Goal: Task Accomplishment & Management: Use online tool/utility

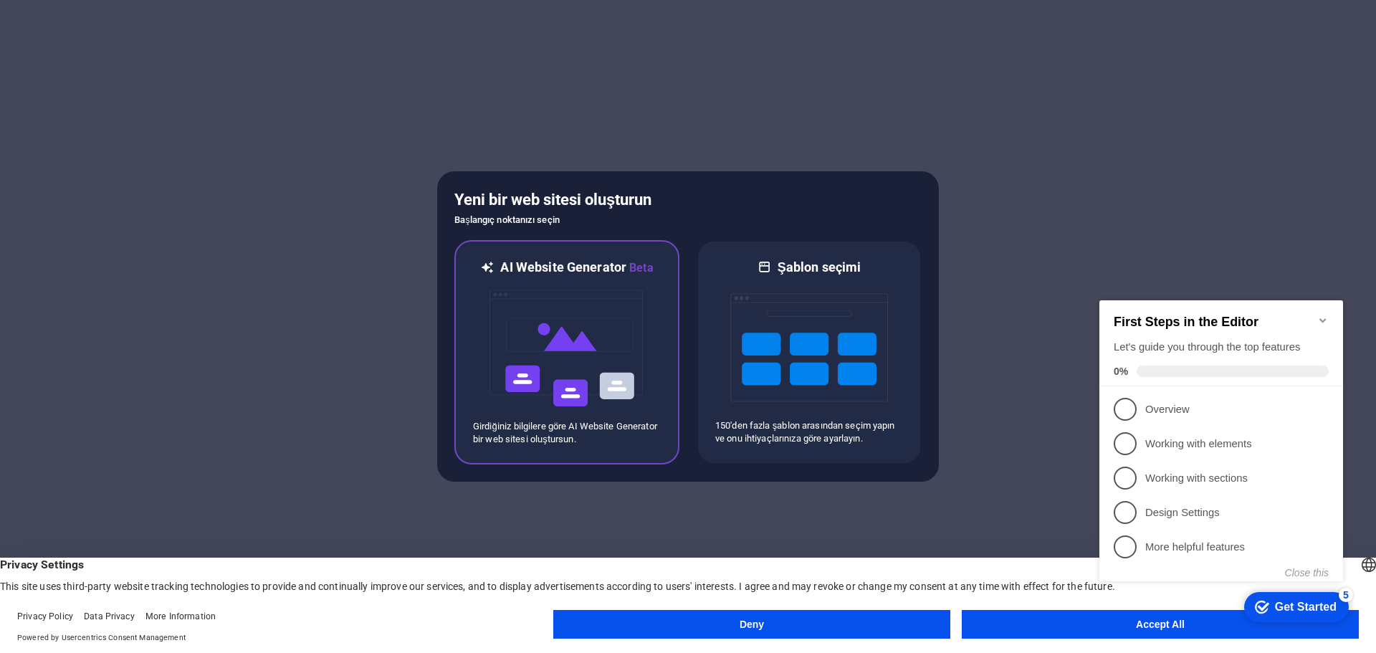
click at [535, 356] on img at bounding box center [567, 348] width 158 height 143
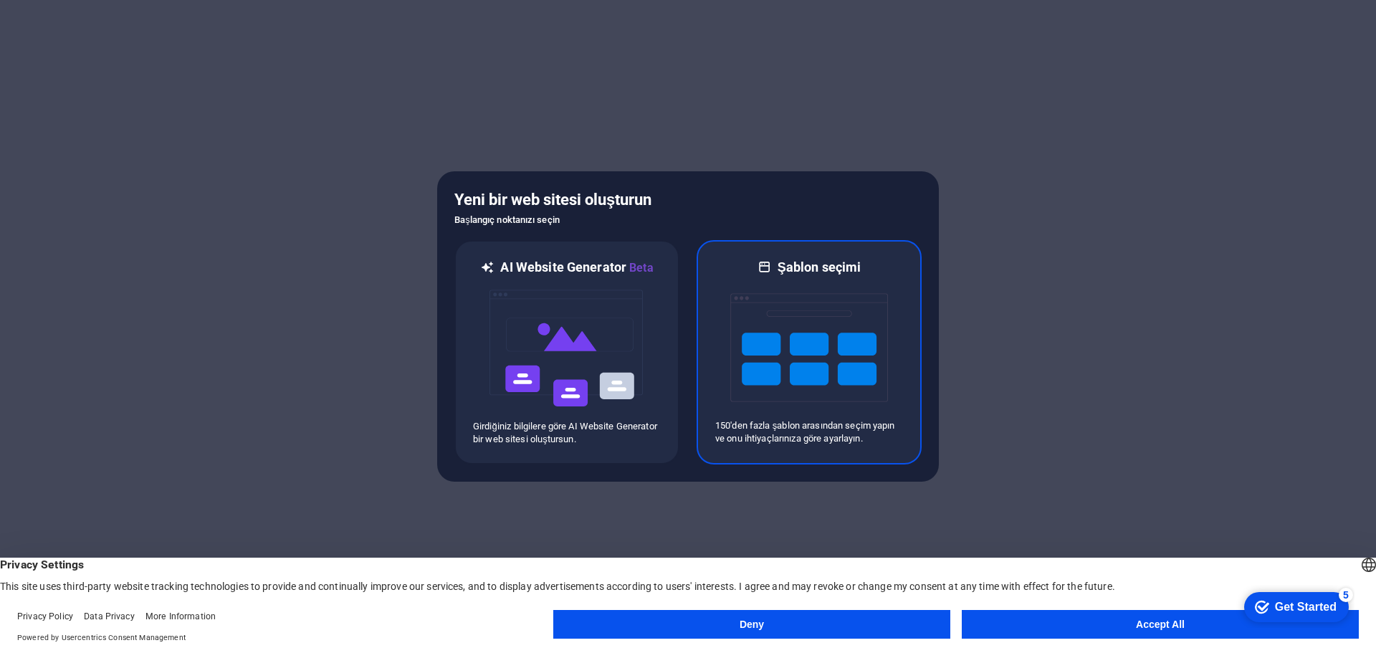
click at [796, 305] on img at bounding box center [809, 347] width 158 height 143
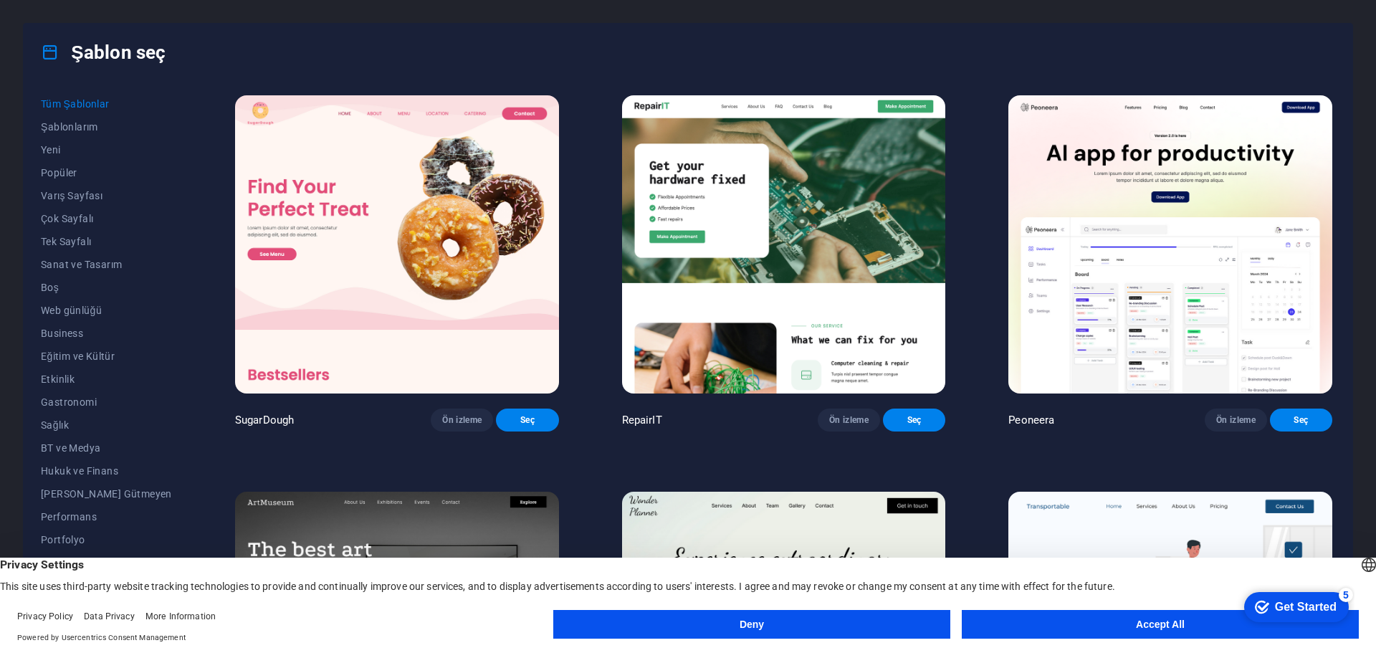
click at [1100, 624] on button "Accept All" at bounding box center [1160, 624] width 397 height 29
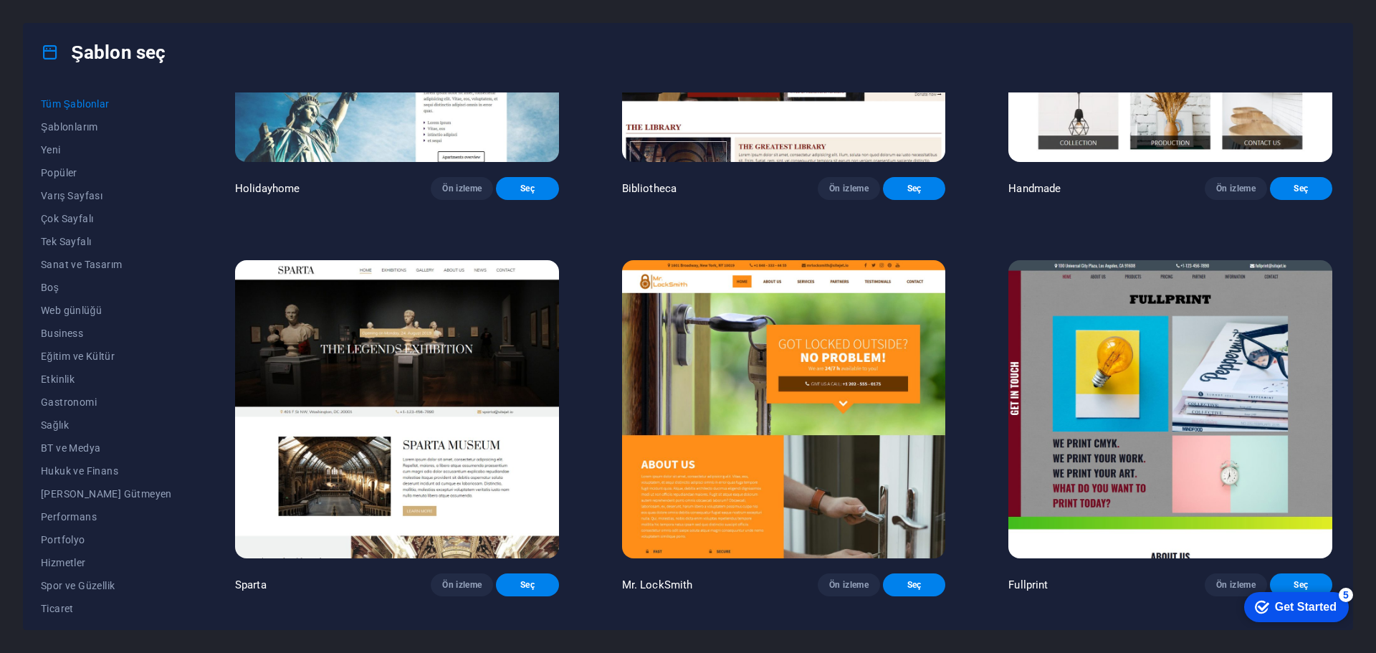
scroll to position [10752, 0]
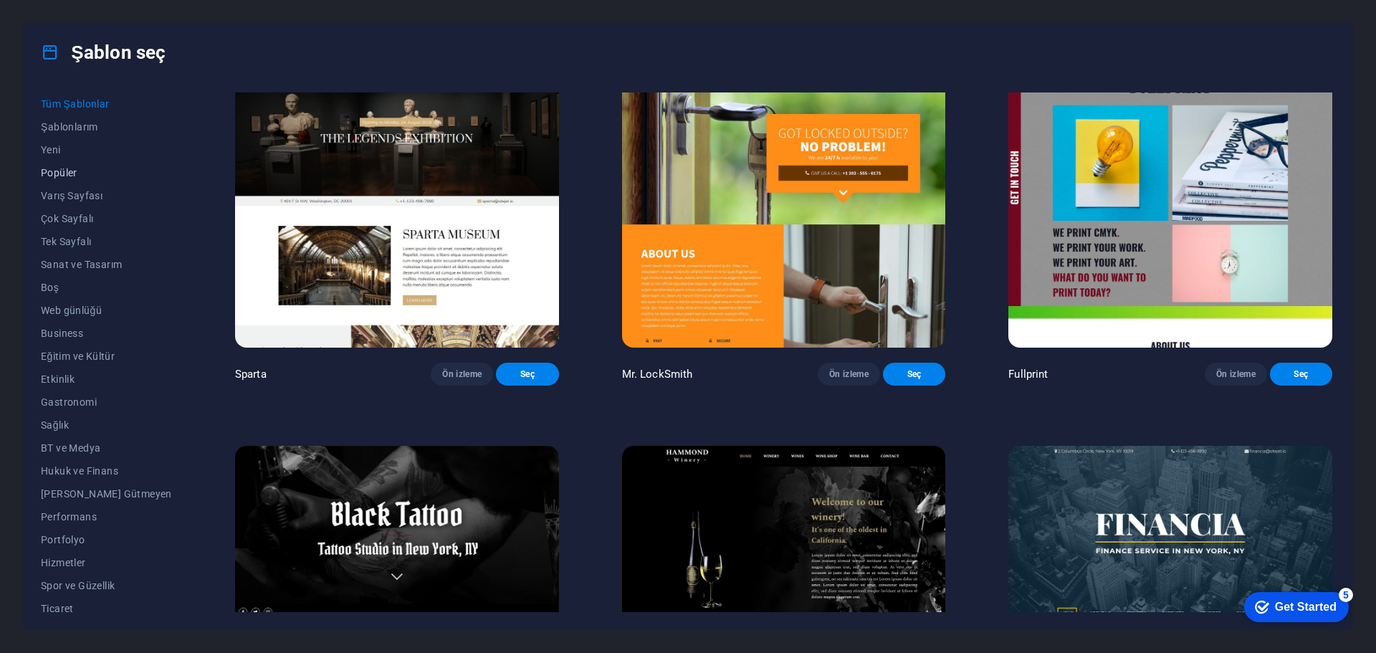
click at [63, 171] on span "Popüler" at bounding box center [106, 172] width 131 height 11
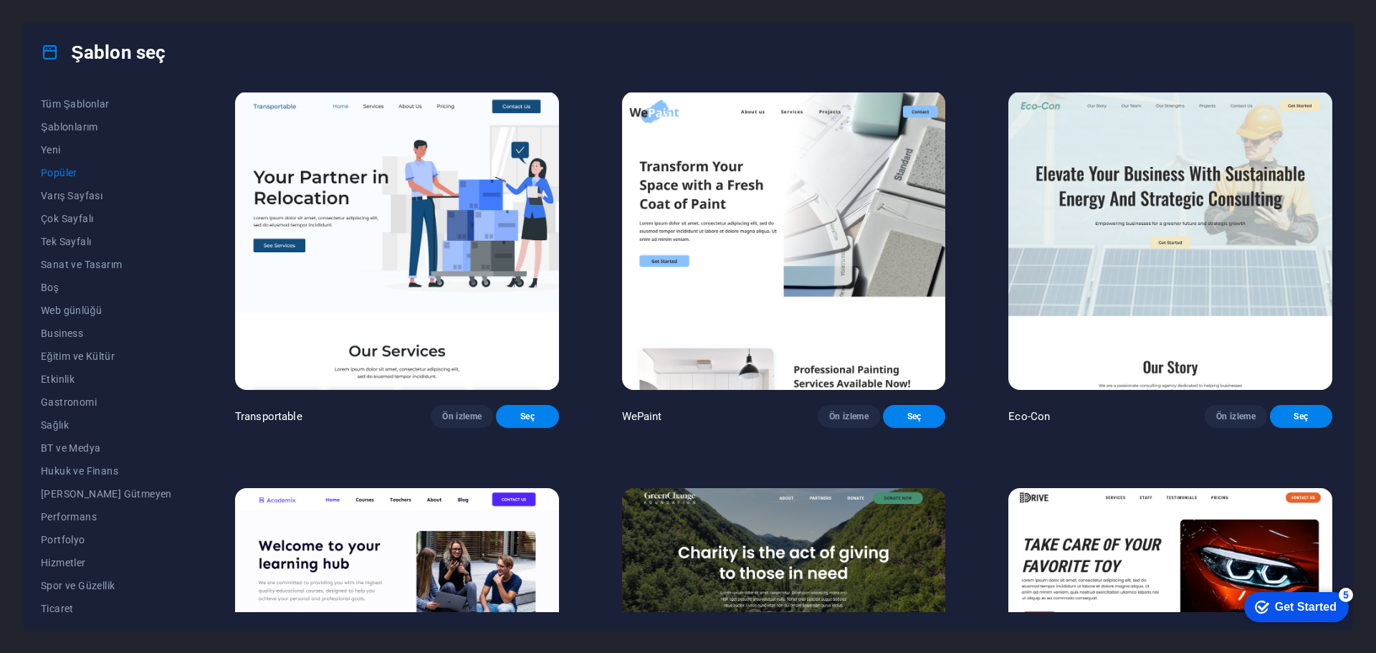
scroll to position [358, 0]
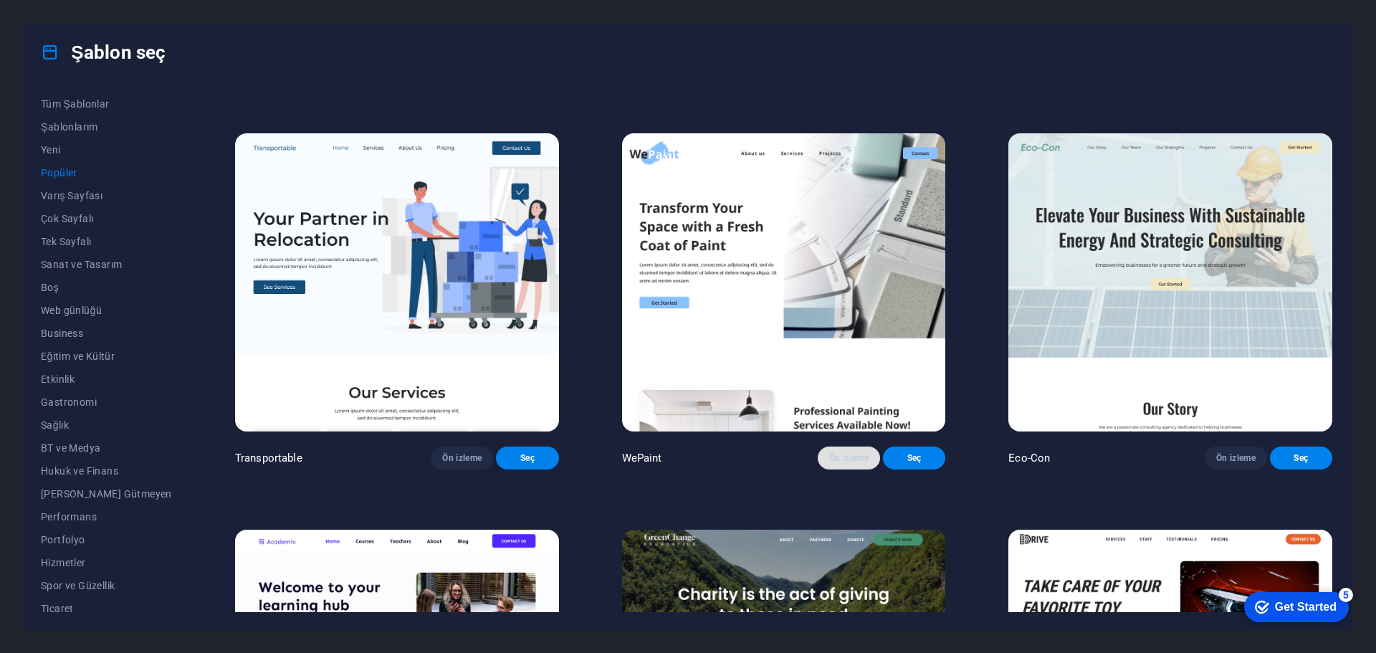
click at [837, 464] on span "Ön izleme" at bounding box center [848, 457] width 39 height 11
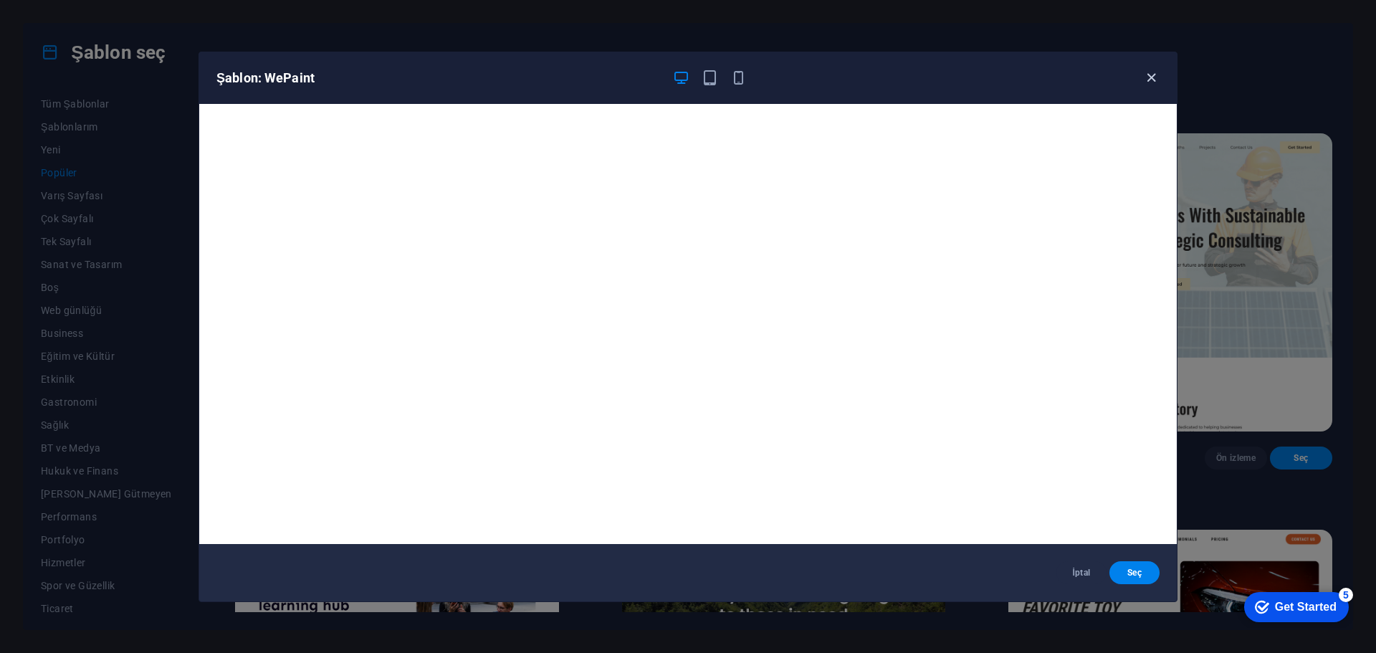
click at [1151, 80] on icon "button" at bounding box center [1151, 78] width 16 height 16
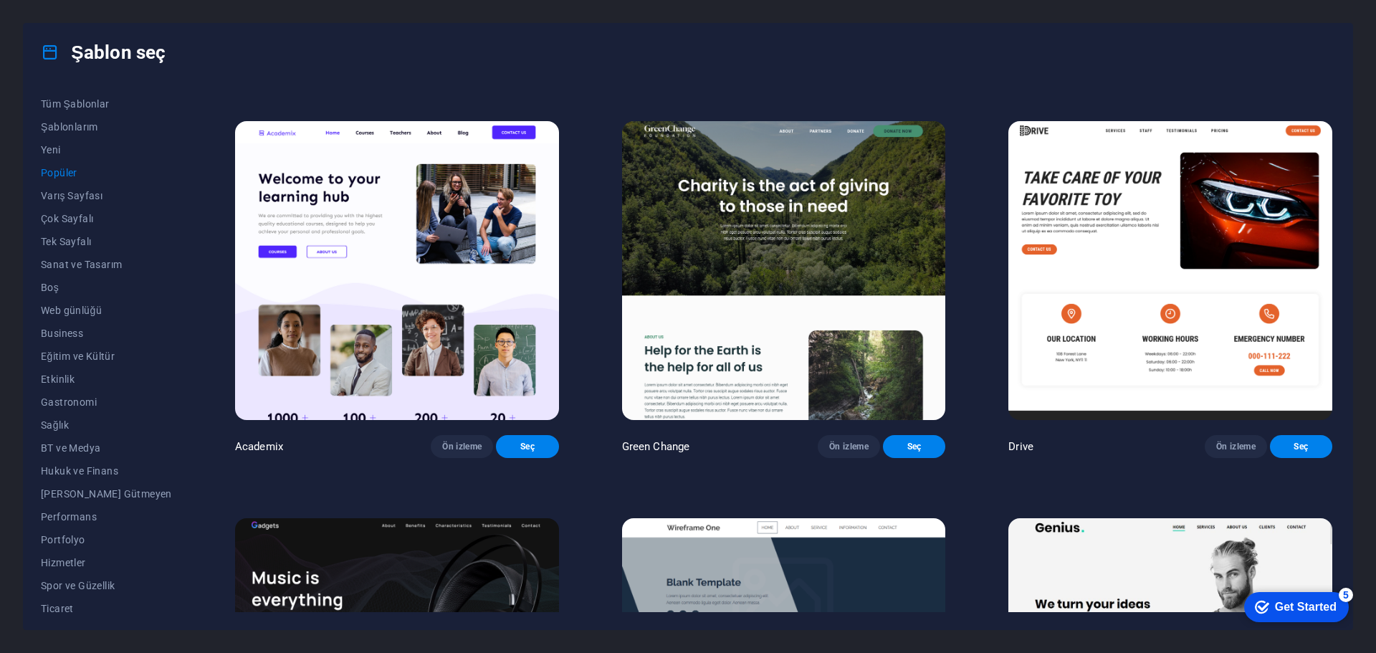
scroll to position [788, 0]
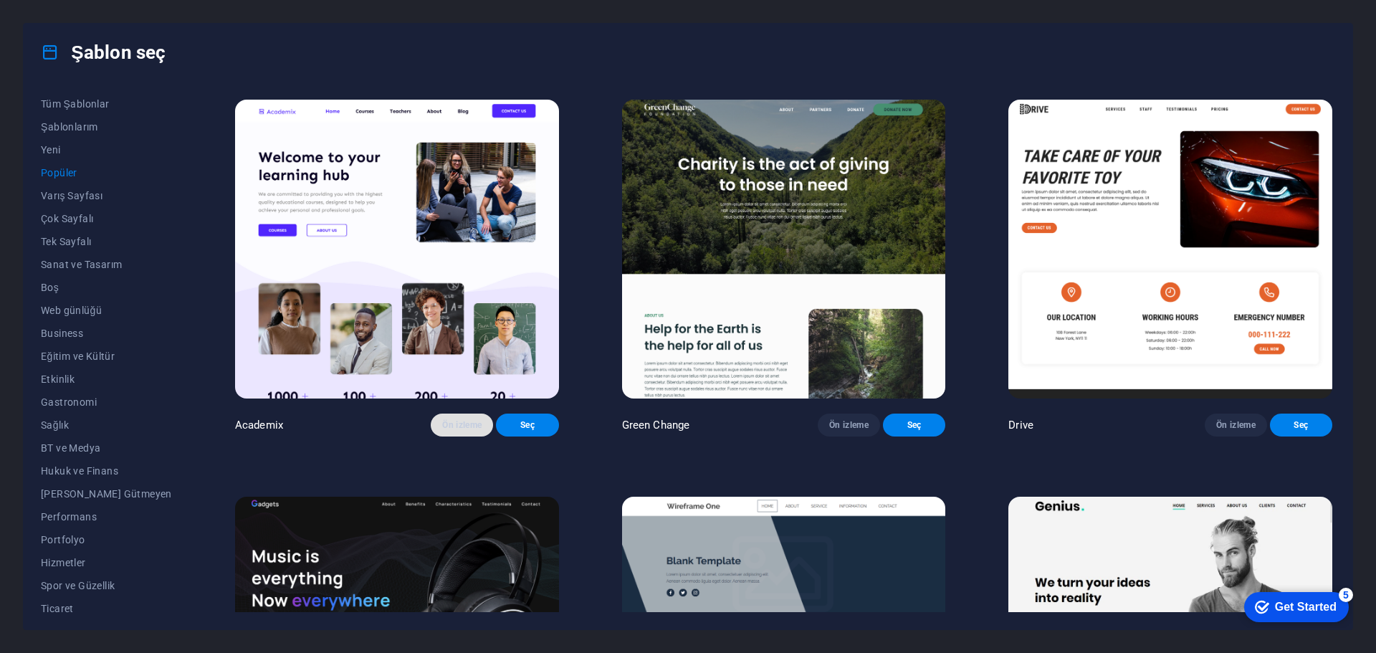
click at [445, 437] on button "Ön izleme" at bounding box center [462, 425] width 62 height 23
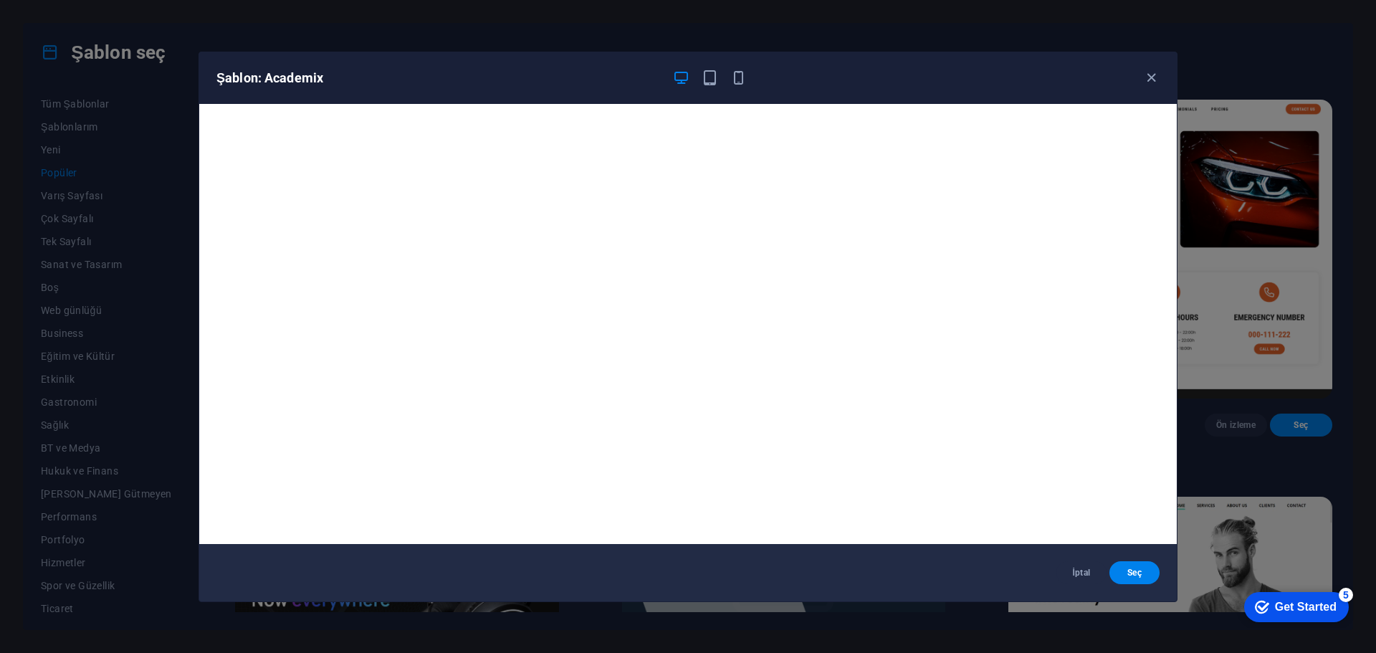
click at [1149, 69] on div "Şablon: Academix" at bounding box center [688, 78] width 978 height 52
click at [1151, 79] on icon "button" at bounding box center [1151, 78] width 16 height 16
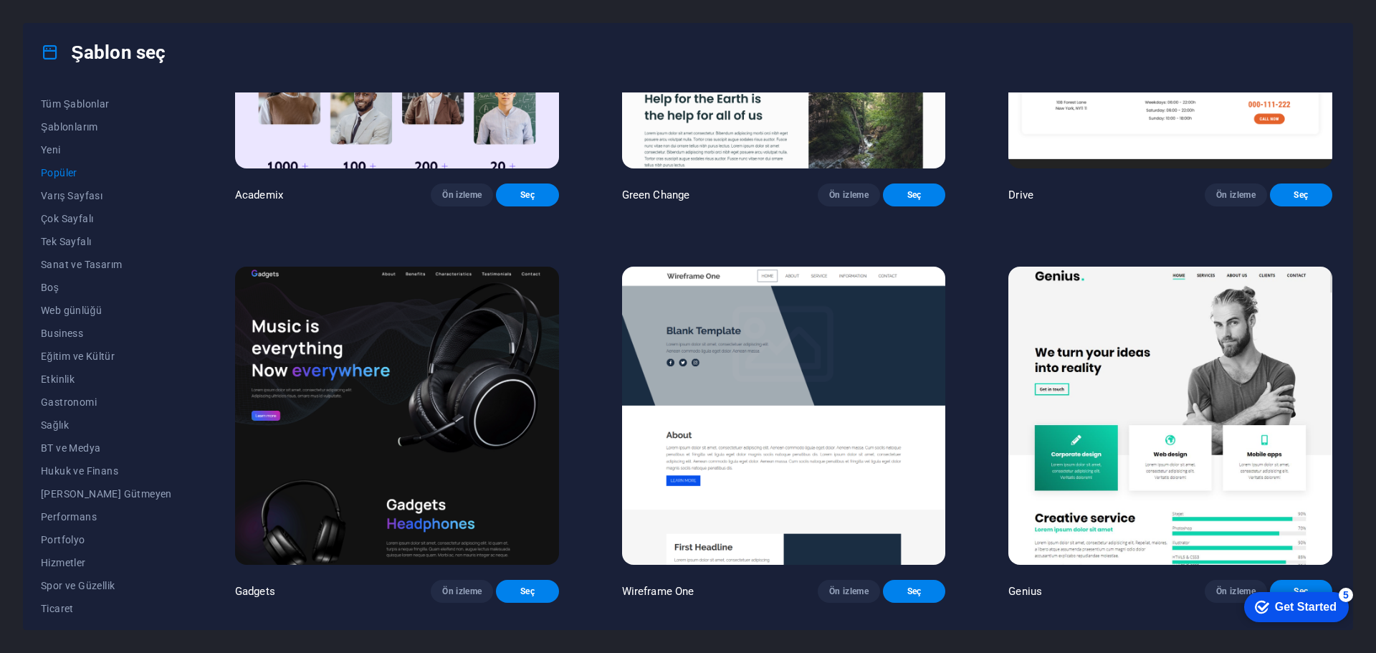
scroll to position [1134, 0]
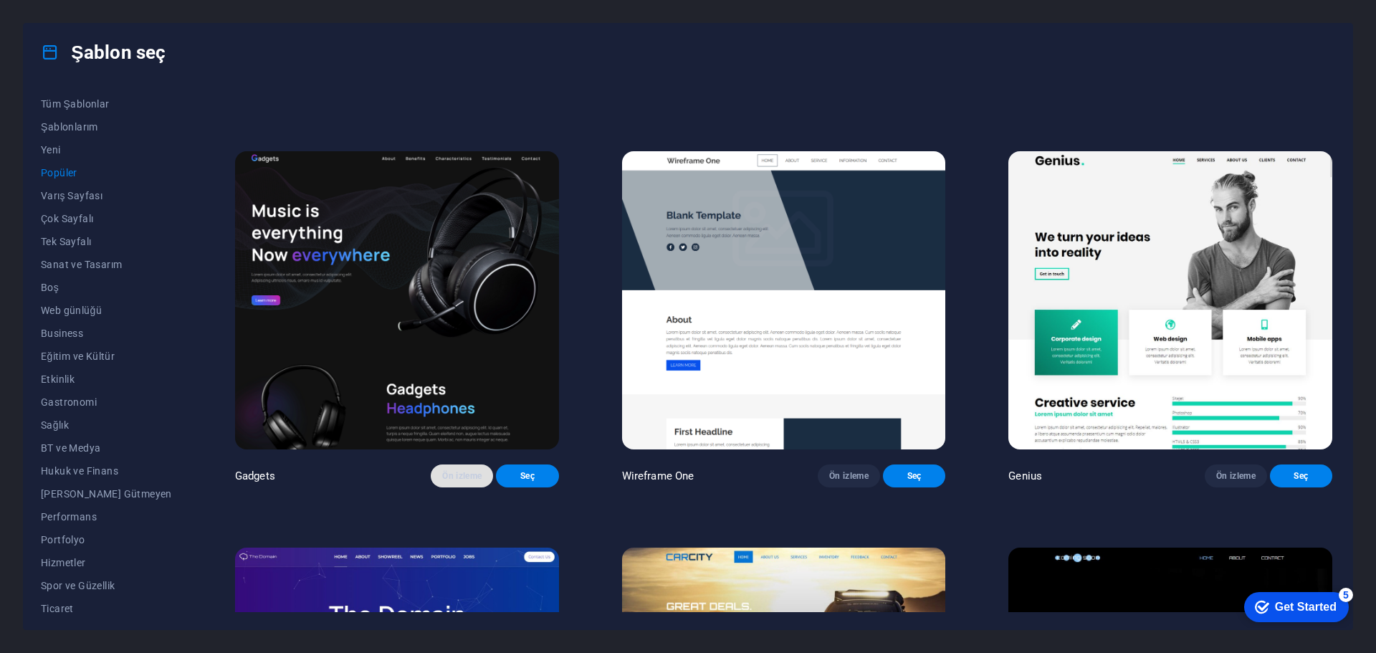
click at [442, 482] on span "Ön izleme" at bounding box center [461, 475] width 39 height 11
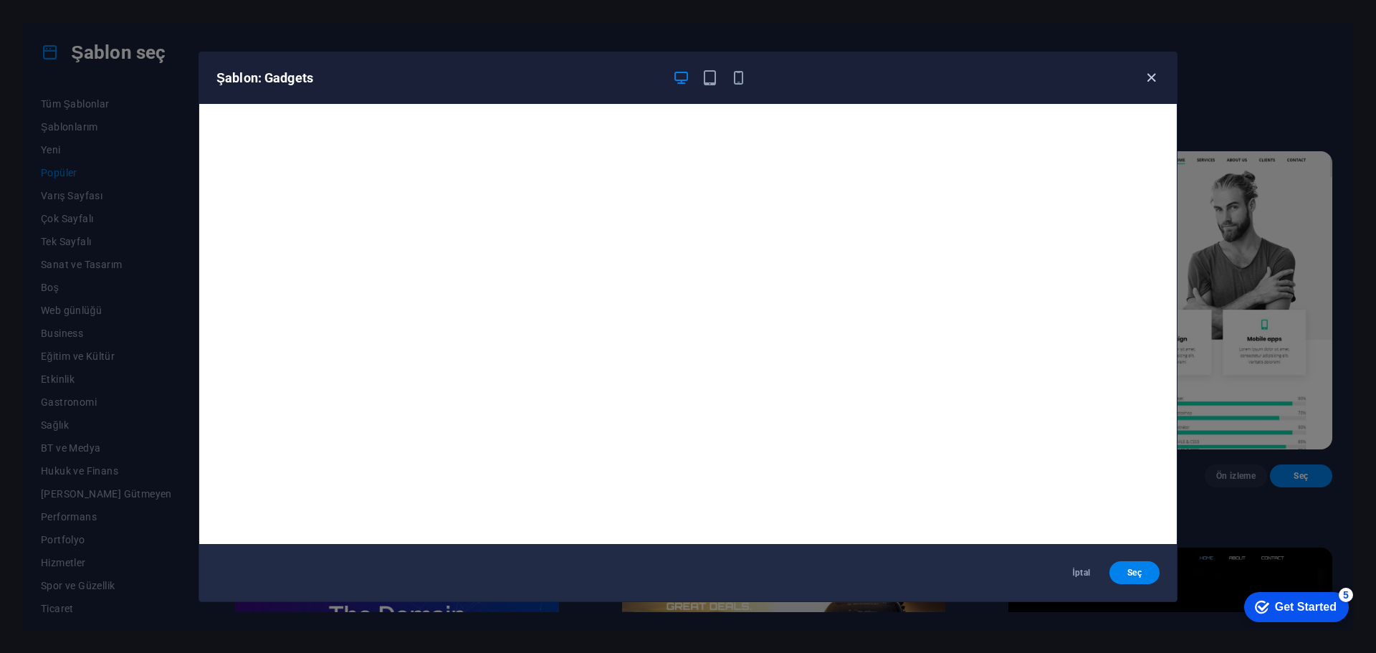
click at [1154, 78] on icon "button" at bounding box center [1151, 78] width 16 height 16
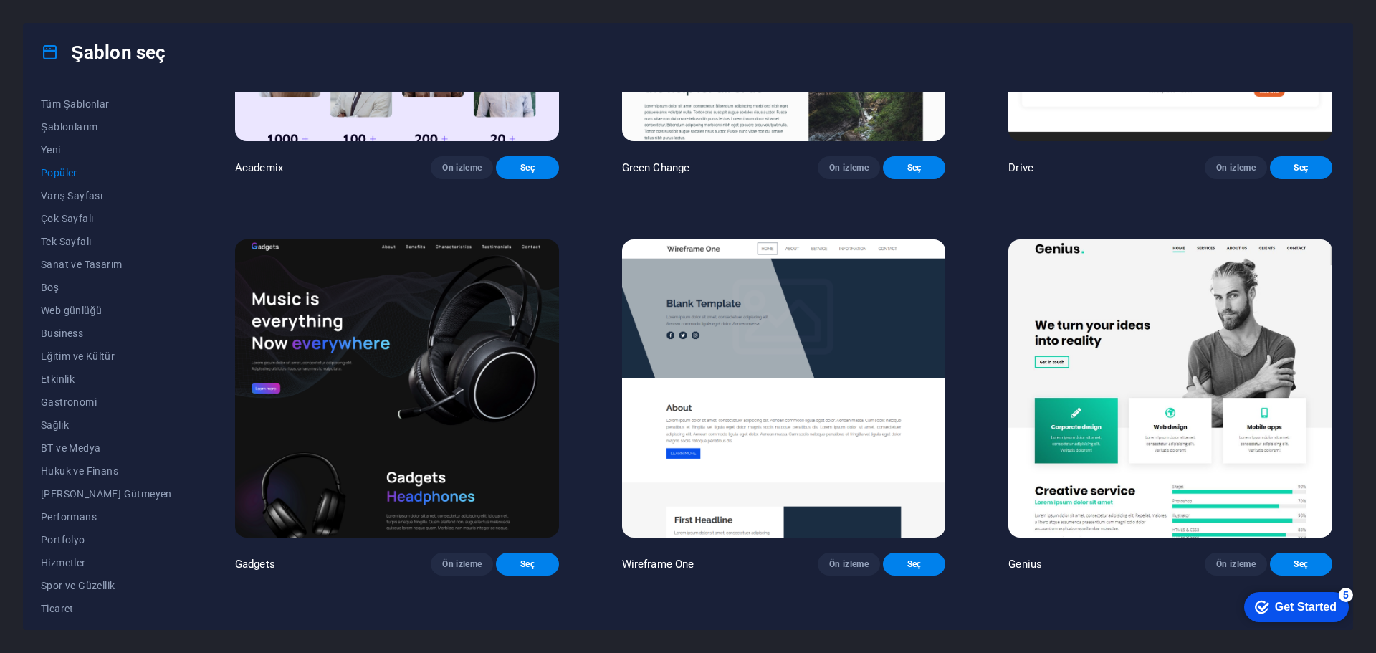
scroll to position [1206, 0]
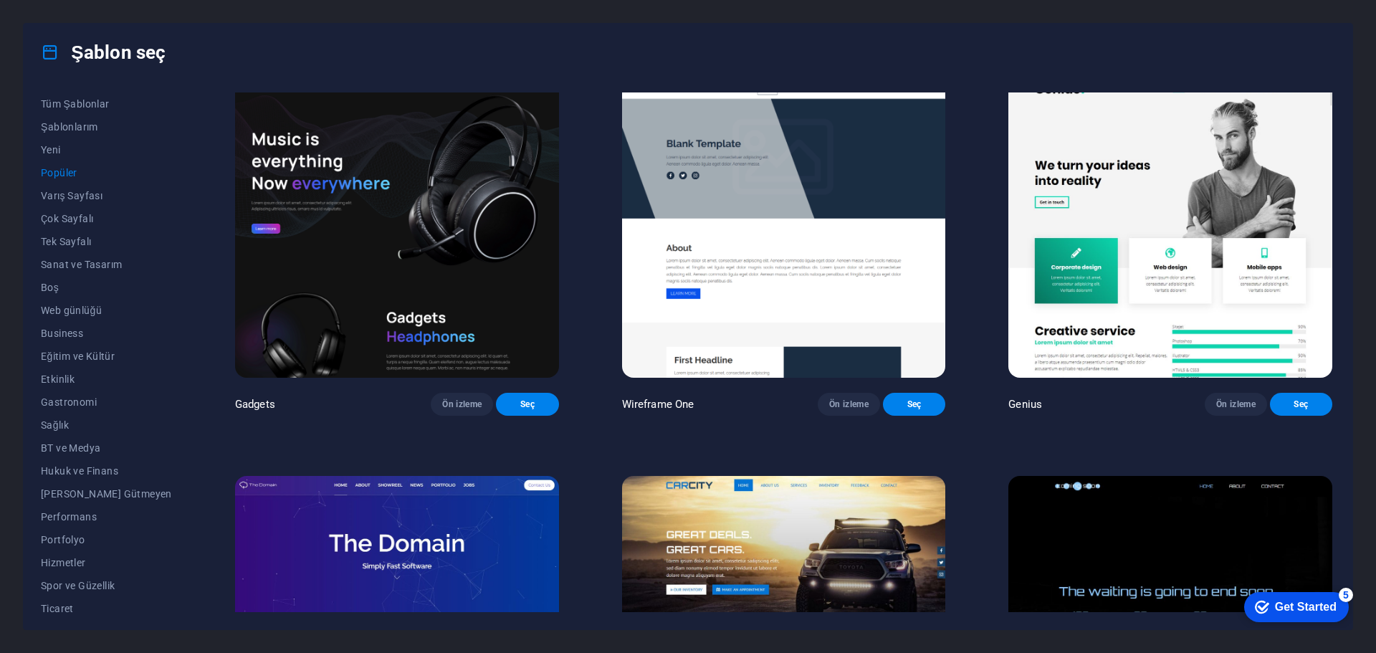
click at [1112, 345] on img at bounding box center [1170, 229] width 324 height 298
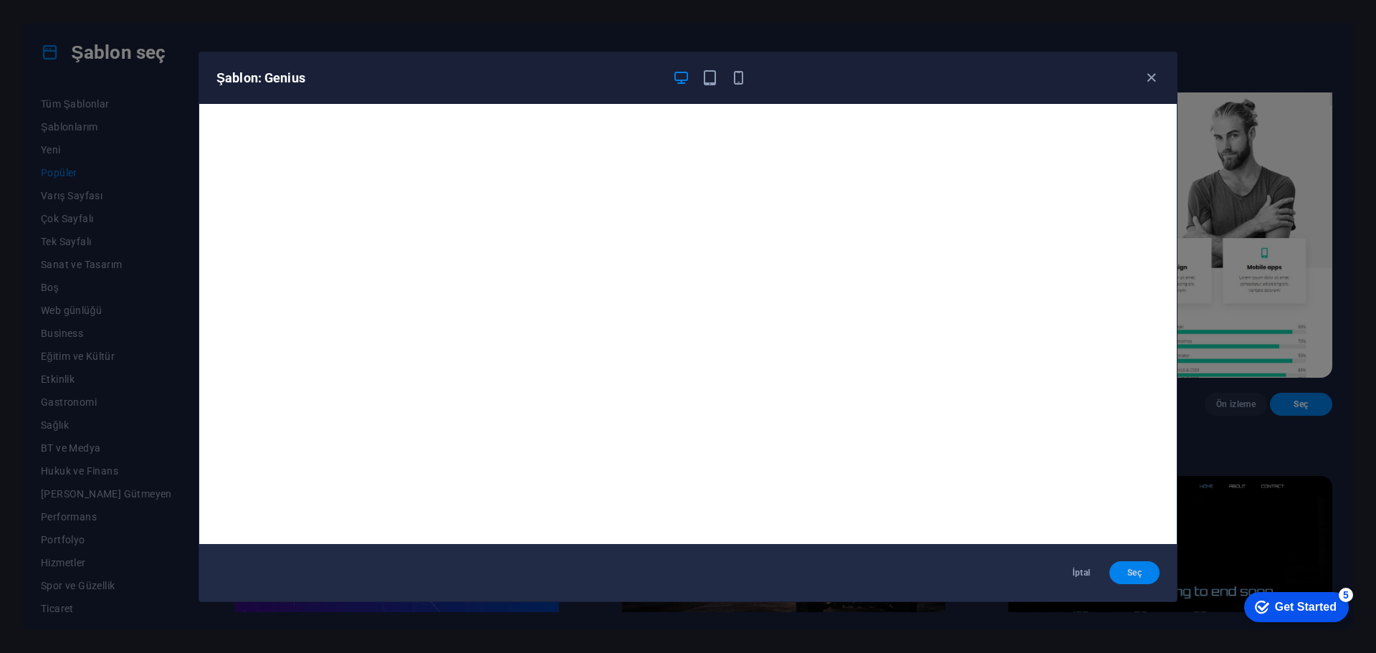
click at [1132, 568] on span "Seç" at bounding box center [1134, 572] width 27 height 11
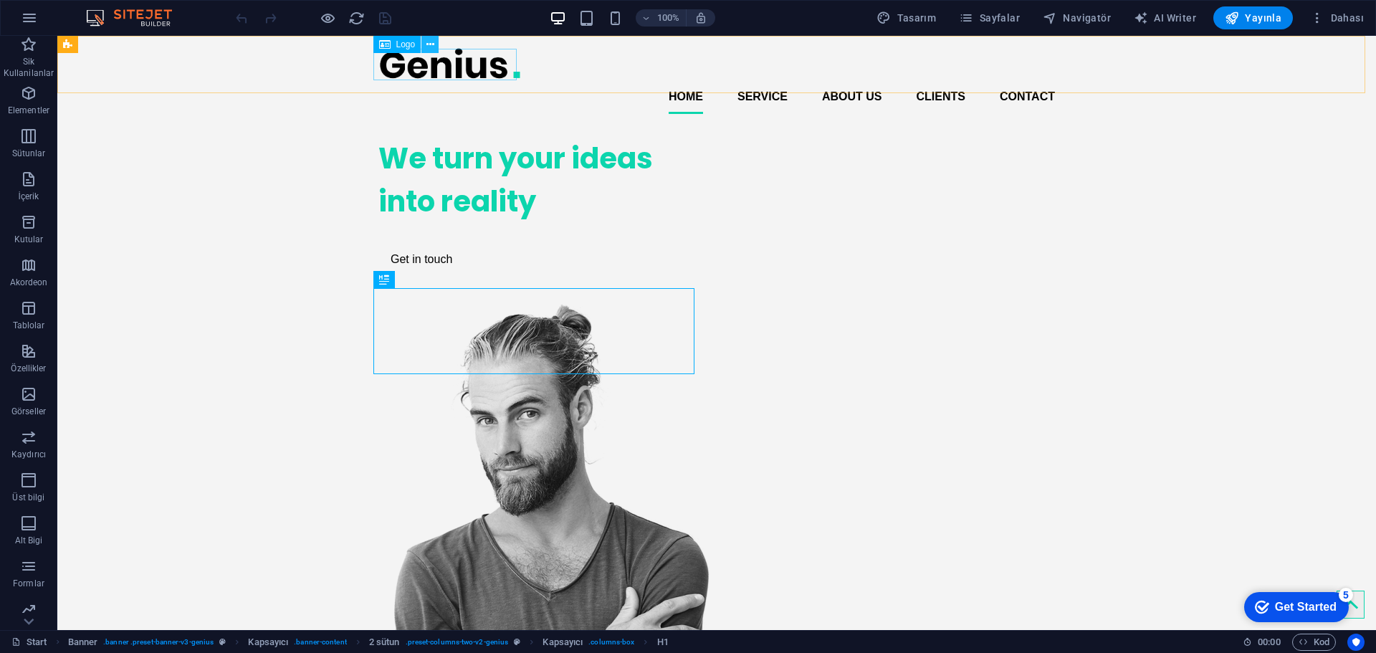
click at [431, 44] on icon at bounding box center [430, 44] width 8 height 15
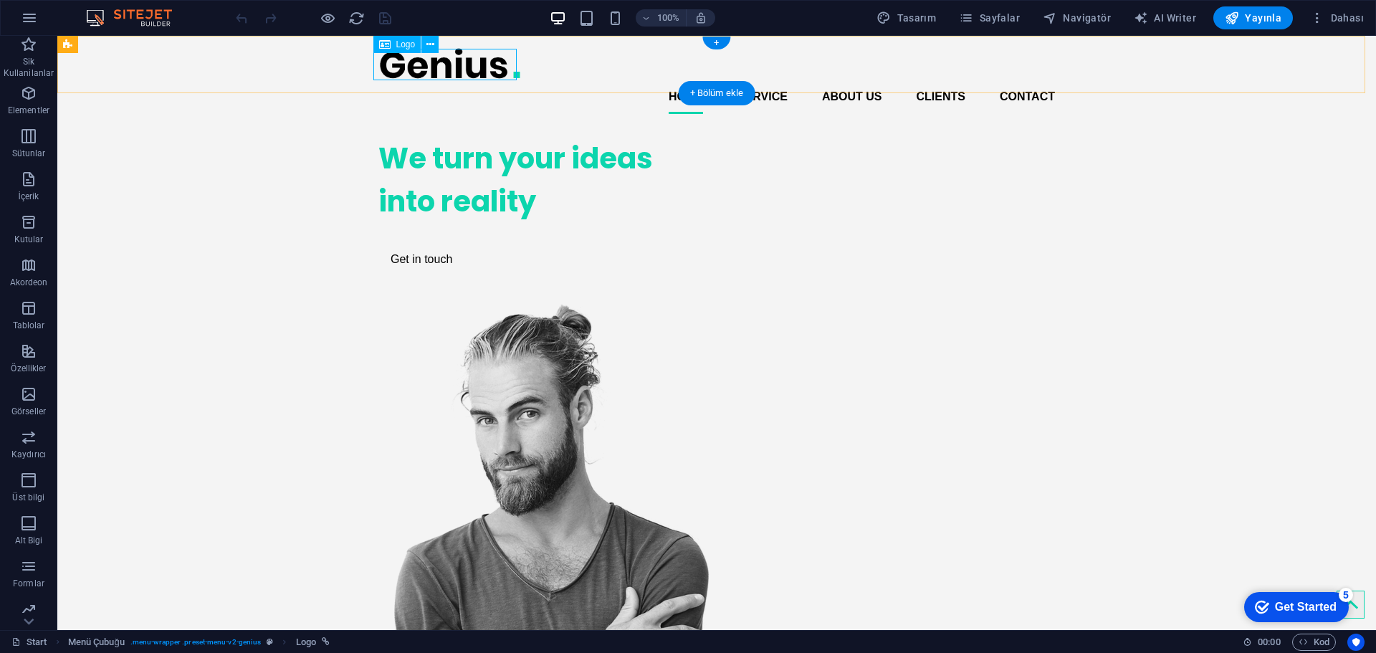
click at [474, 61] on div at bounding box center [716, 63] width 677 height 32
select select "px"
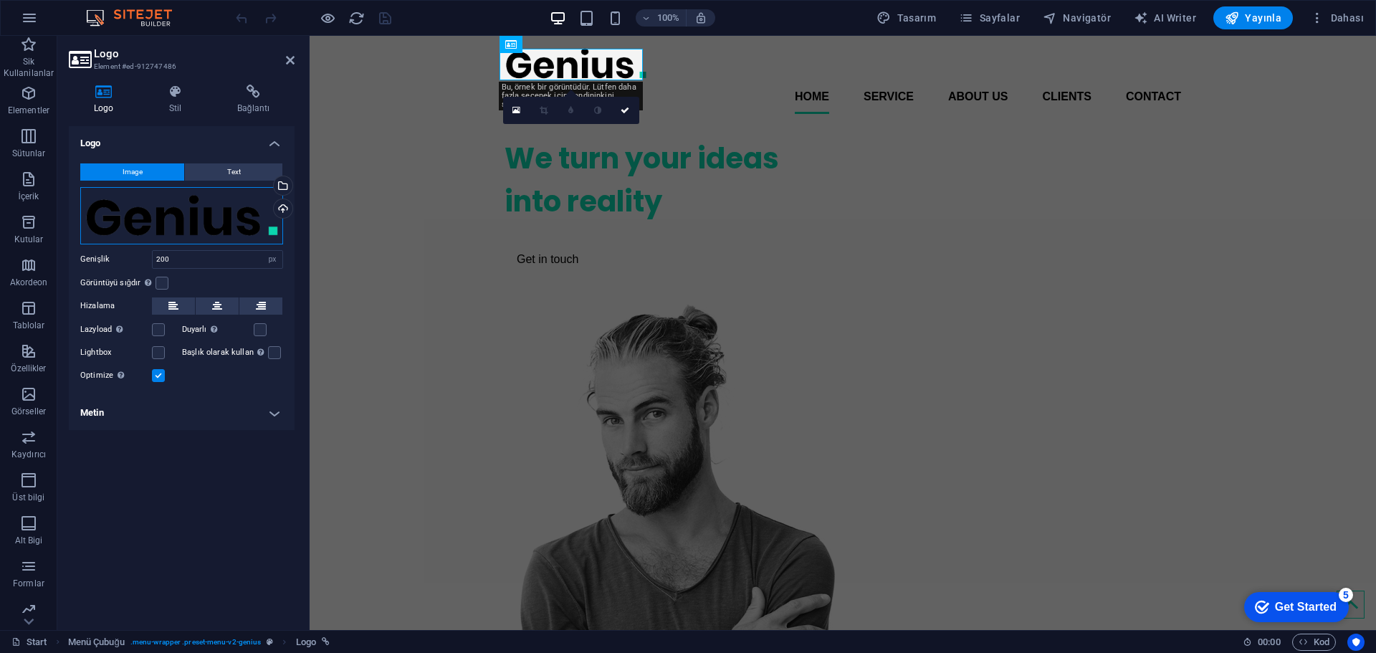
click at [190, 207] on div "Dosyaları buraya sürükleyin, dosyaları seçmek için tıklayın veya Dosyalardan ya…" at bounding box center [181, 215] width 203 height 57
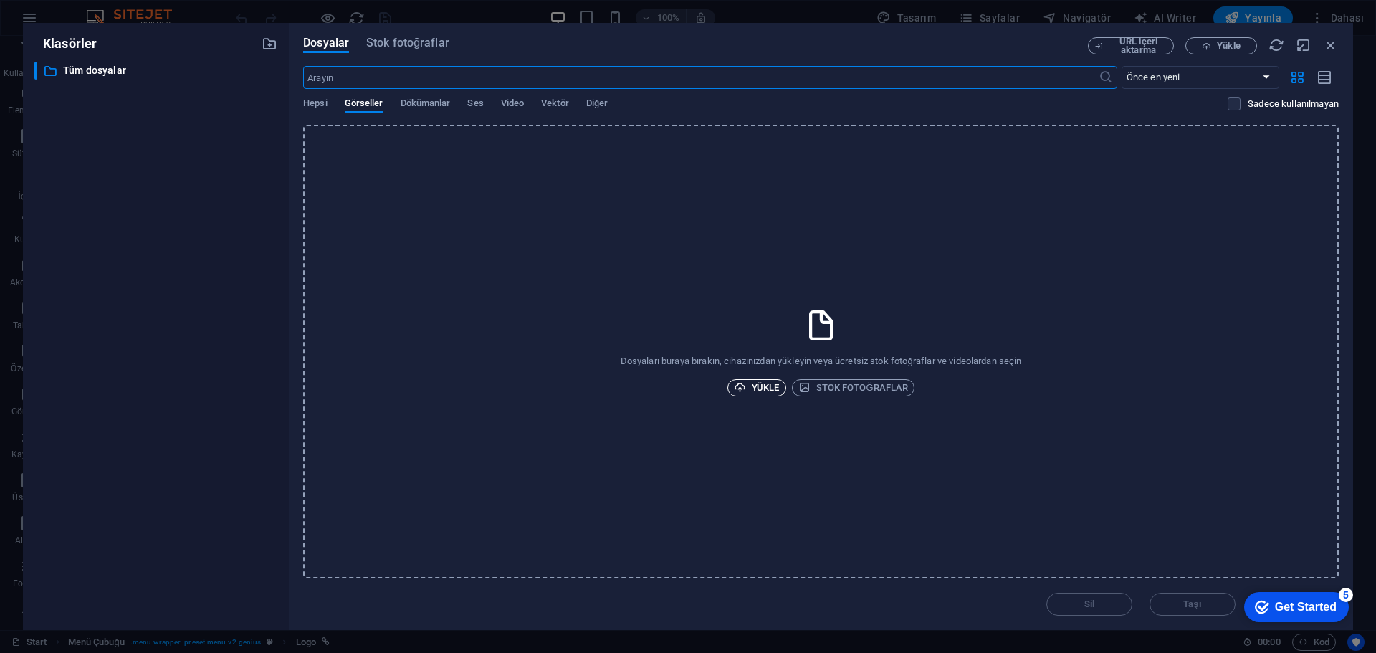
click at [762, 384] on span "Yükle" at bounding box center [757, 387] width 46 height 17
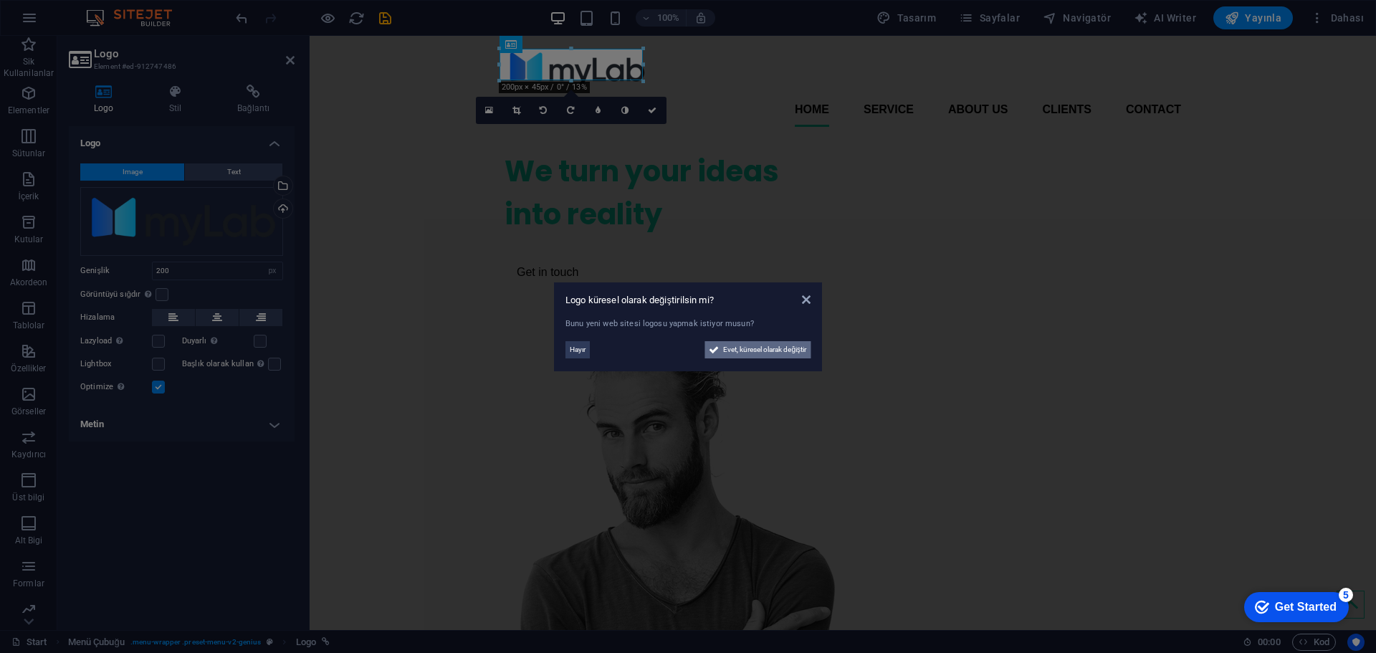
click at [753, 350] on span "Evet, küresel olarak değiştir" at bounding box center [764, 349] width 83 height 17
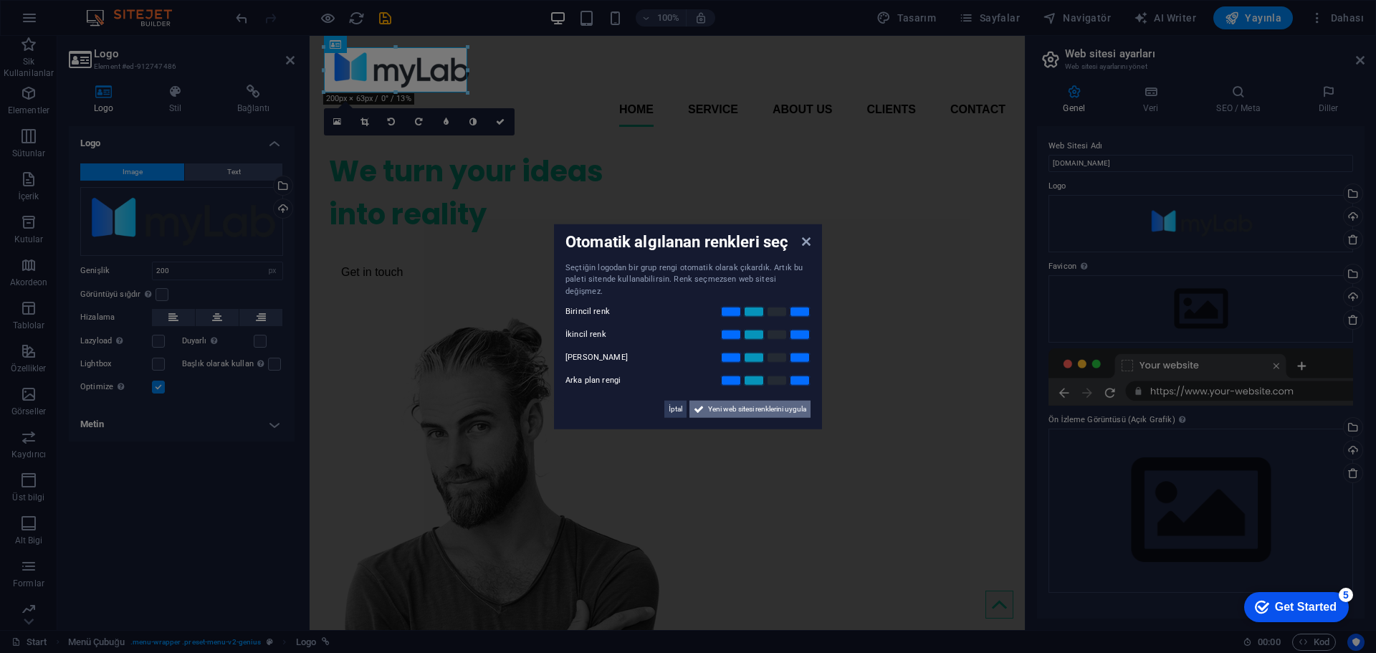
click at [758, 404] on span "Yeni web sitesi renklerini uygula" at bounding box center [757, 409] width 98 height 17
